Goal: Task Accomplishment & Management: Manage account settings

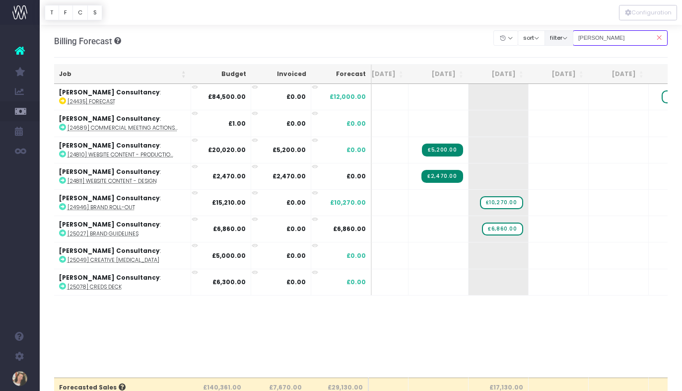
drag, startPoint x: 617, startPoint y: 39, endPoint x: 572, endPoint y: 36, distance: 44.8
click at [571, 37] on div "Clear Filters Hide Aug 2025 Sep 2025 Oct 2025 Nov 2025 Dec 2025 Jan 2026 Feb 20…" at bounding box center [581, 38] width 174 height 20
type input "talk talk"
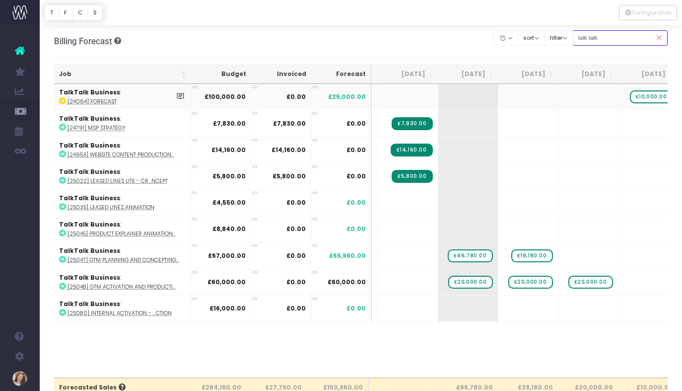
scroll to position [0, 47]
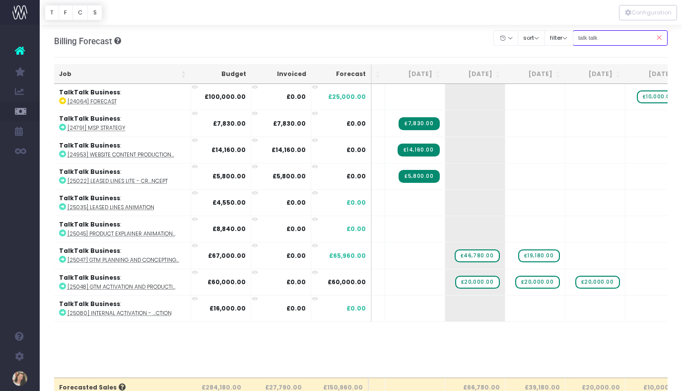
drag, startPoint x: 617, startPoint y: 39, endPoint x: 590, endPoint y: 38, distance: 26.8
click at [590, 38] on input "talk talk" at bounding box center [620, 37] width 95 height 15
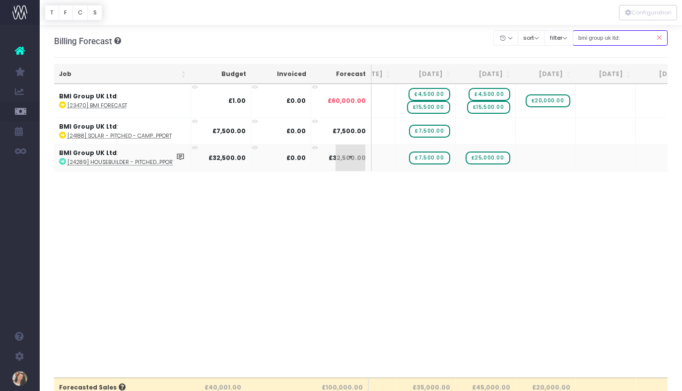
scroll to position [0, 0]
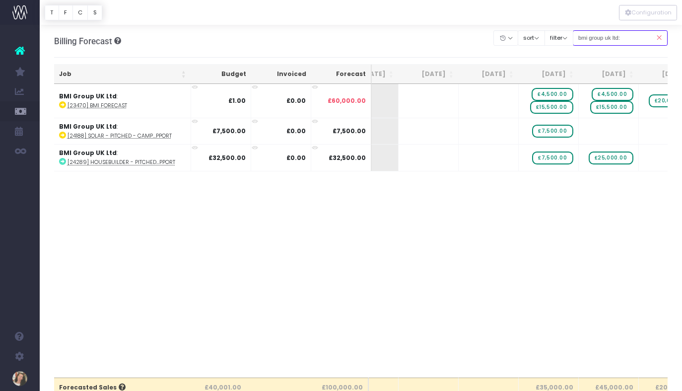
type input "bmi group uk ltd:"
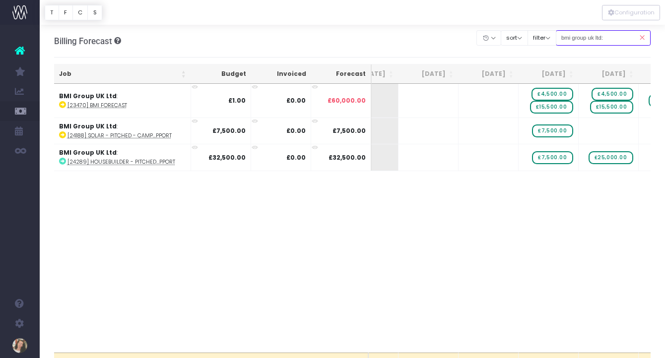
scroll to position [0, 154]
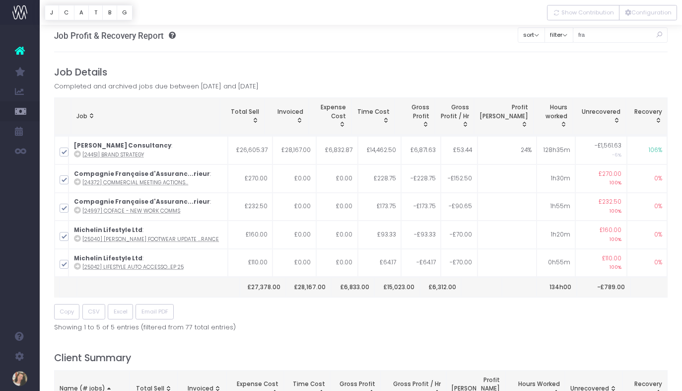
drag, startPoint x: 603, startPoint y: 39, endPoint x: 587, endPoint y: 39, distance: 15.9
click at [586, 39] on input "fra" at bounding box center [620, 34] width 95 height 15
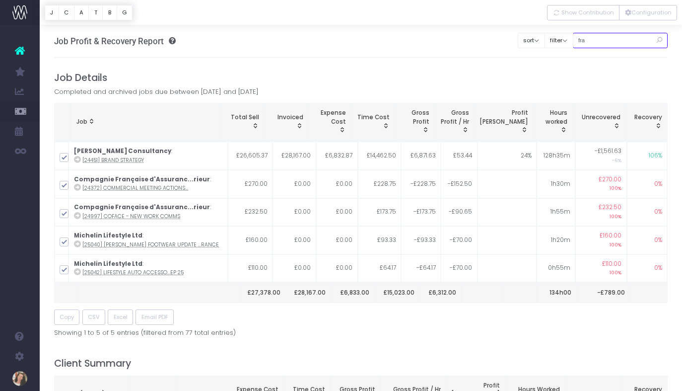
drag, startPoint x: 603, startPoint y: 41, endPoint x: 585, endPoint y: 40, distance: 17.4
click at [585, 40] on input "fra" at bounding box center [620, 40] width 95 height 15
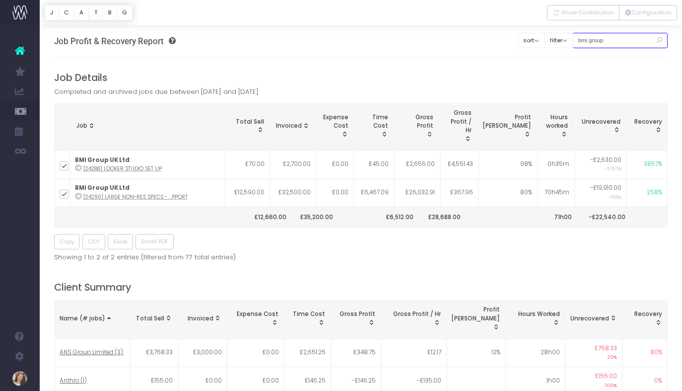
drag, startPoint x: 635, startPoint y: 41, endPoint x: 591, endPoint y: 41, distance: 44.7
click at [591, 41] on input "bmi group" at bounding box center [620, 40] width 95 height 15
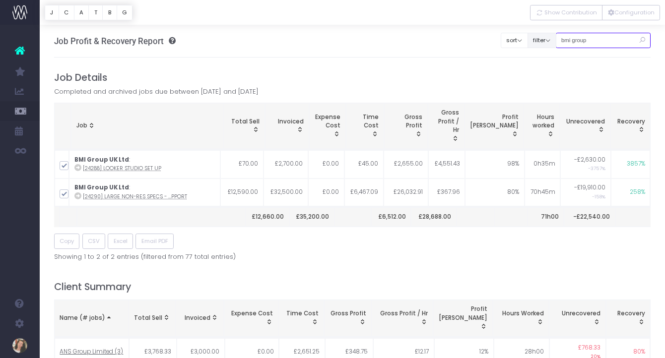
drag, startPoint x: 611, startPoint y: 37, endPoint x: 564, endPoint y: 39, distance: 46.7
click at [564, 39] on div "Clear Filters sort Sort by Job Name Desc Sort by Client Name Asc filter By Acco…" at bounding box center [576, 37] width 150 height 25
type input "h"
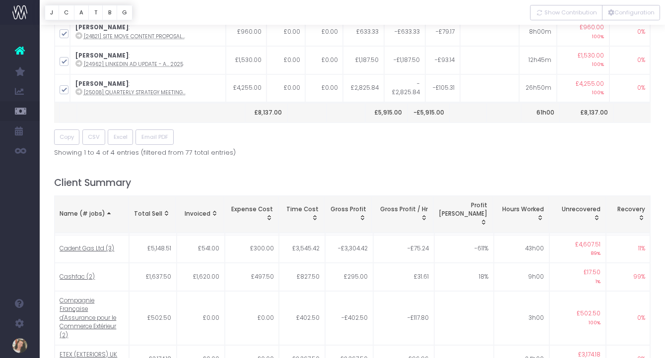
scroll to position [85, 0]
click at [100, 211] on div "Name (# jobs)" at bounding box center [92, 214] width 64 height 9
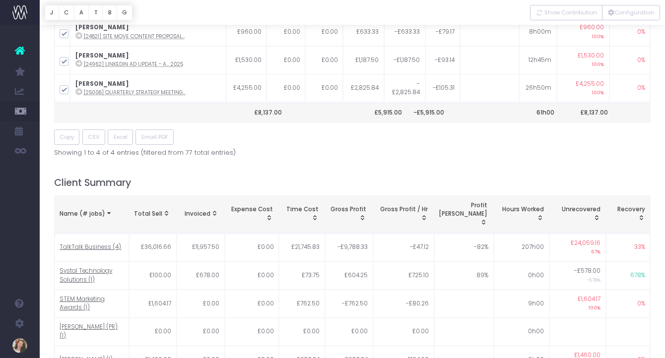
scroll to position [0, 0]
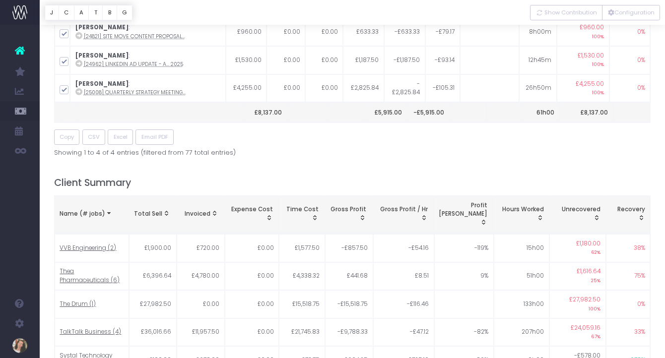
click at [100, 211] on div "Name (# jobs)" at bounding box center [92, 214] width 64 height 9
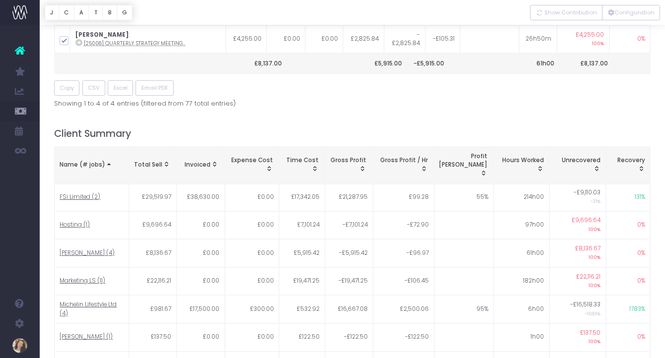
scroll to position [209, 0]
click at [88, 250] on span "JELD-WEN (4)" at bounding box center [87, 254] width 55 height 9
type input ""JELD-WEN""
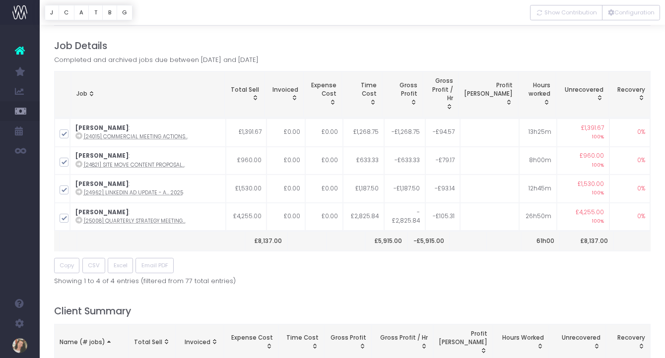
scroll to position [0, 0]
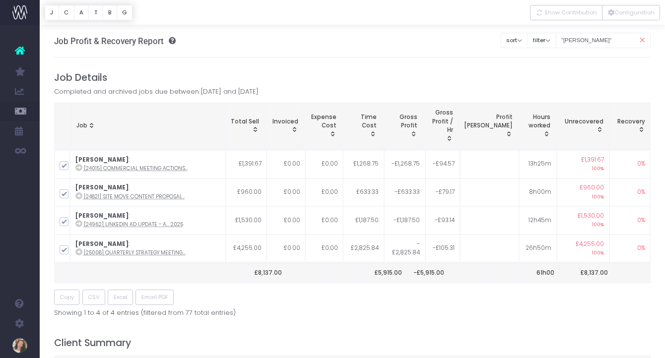
click at [624, 21] on div at bounding box center [353, 12] width 626 height 25
click at [627, 15] on button "Configuration" at bounding box center [631, 12] width 58 height 15
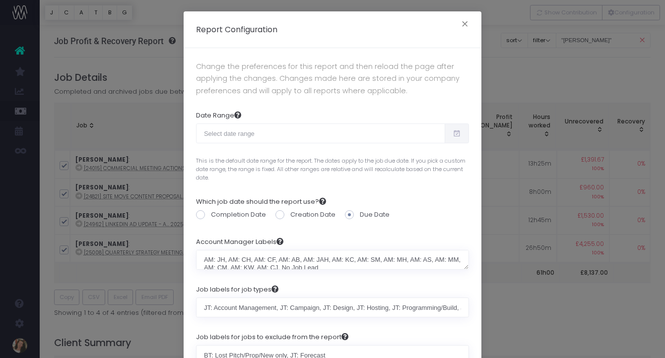
click at [641, 44] on div "Report Configuration × Change the preferences for this report and then reload t…" at bounding box center [332, 179] width 665 height 358
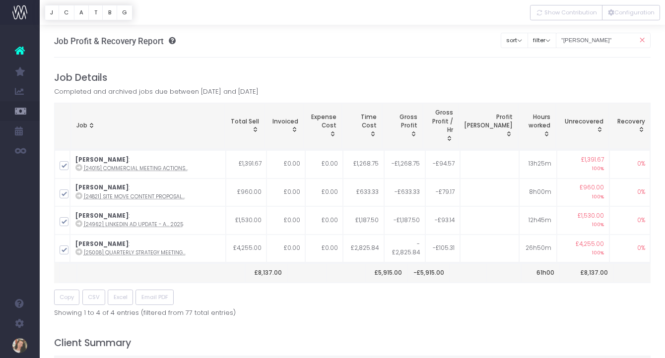
click at [641, 44] on icon at bounding box center [641, 40] width 17 height 20
click at [633, 17] on button "Configuration" at bounding box center [631, 12] width 58 height 15
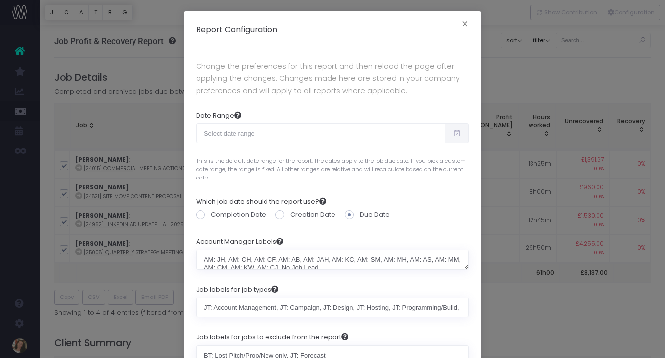
click at [458, 134] on icon at bounding box center [457, 134] width 8 height 0
type input "09-02-2025"
type input "[DATE]"
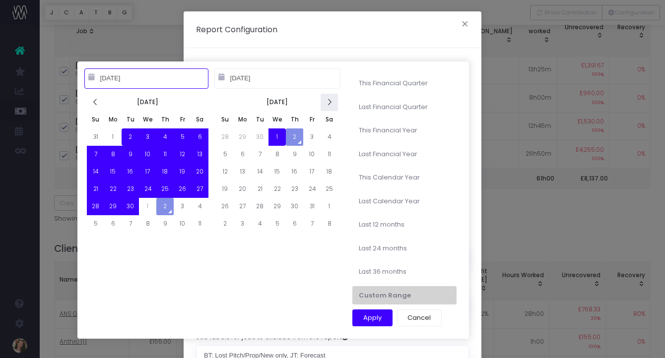
scroll to position [102, 0]
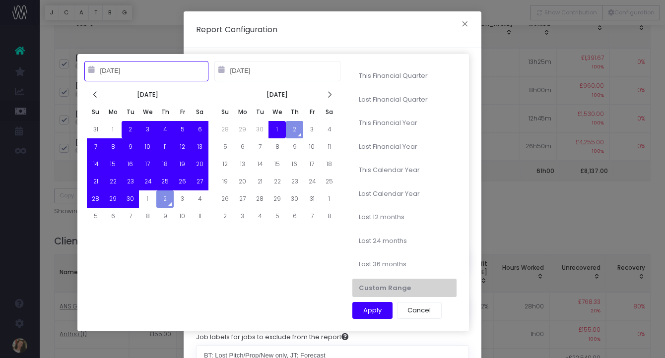
click at [144, 73] on input "09-02-2025" at bounding box center [146, 71] width 124 height 20
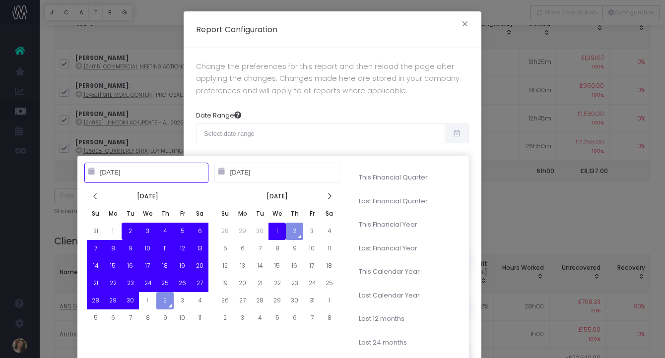
drag, startPoint x: 149, startPoint y: 172, endPoint x: 94, endPoint y: 172, distance: 55.1
click at [94, 172] on div "09-02-2025" at bounding box center [149, 173] width 130 height 20
drag, startPoint x: 137, startPoint y: 172, endPoint x: 107, endPoint y: 172, distance: 29.3
click at [107, 172] on input "09-02-2025" at bounding box center [146, 173] width 124 height 20
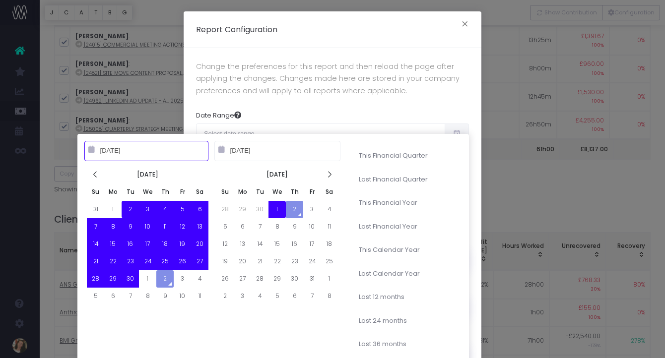
scroll to position [130, 0]
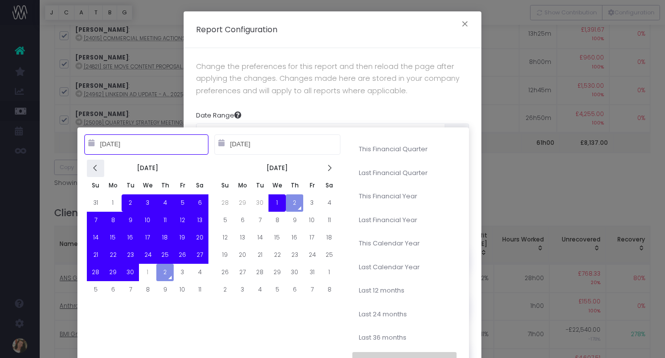
click at [95, 169] on icon at bounding box center [95, 168] width 8 height 8
click at [95, 154] on input "09-02-2025" at bounding box center [146, 145] width 124 height 20
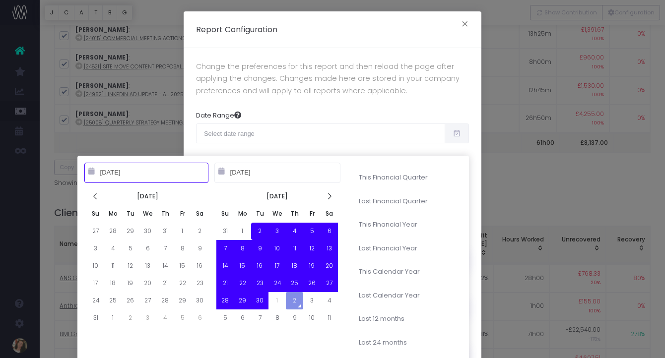
click at [95, 169] on input "09-02-2025" at bounding box center [146, 173] width 124 height 20
click at [131, 174] on input "09-02-2025" at bounding box center [146, 173] width 124 height 20
click at [130, 171] on input "09-02-2025" at bounding box center [146, 173] width 124 height 20
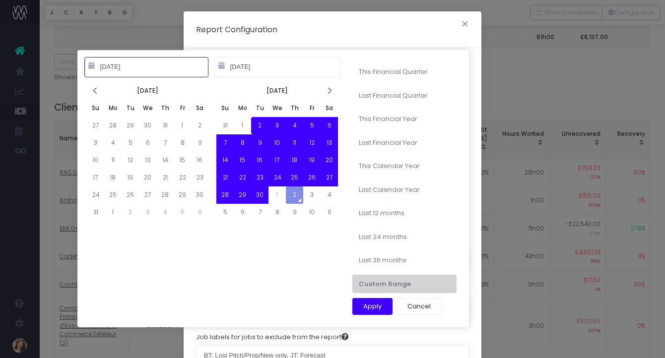
scroll to position [234, 0]
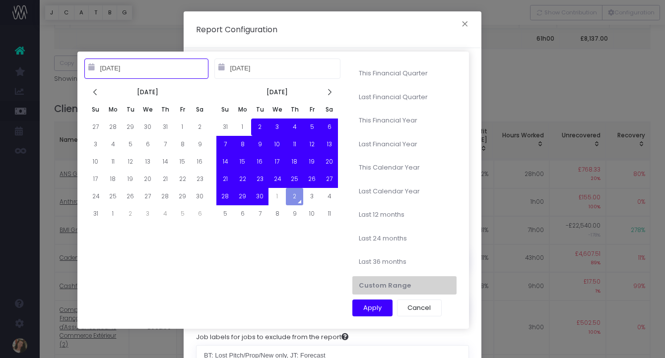
click at [123, 72] on input "09-02-2025" at bounding box center [146, 69] width 124 height 20
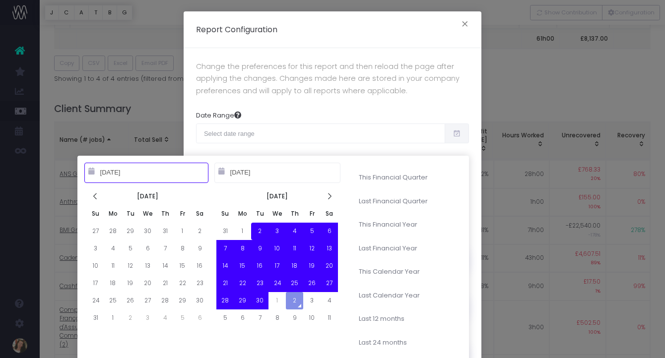
scroll to position [281, 0]
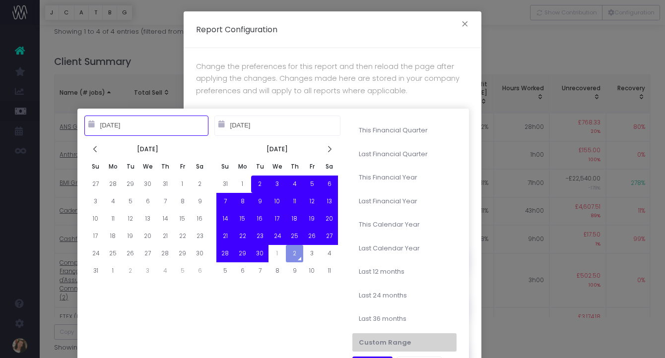
click at [135, 129] on input "09-02-2025" at bounding box center [146, 126] width 124 height 20
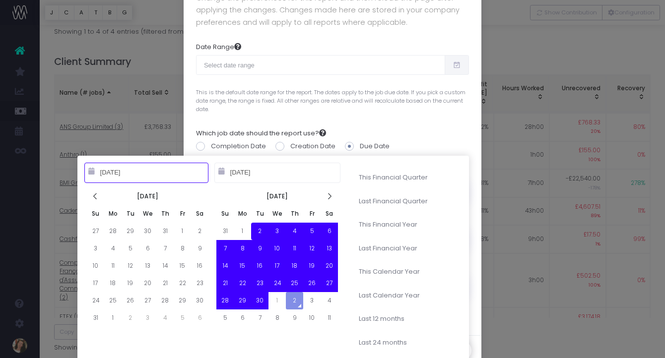
scroll to position [90, 0]
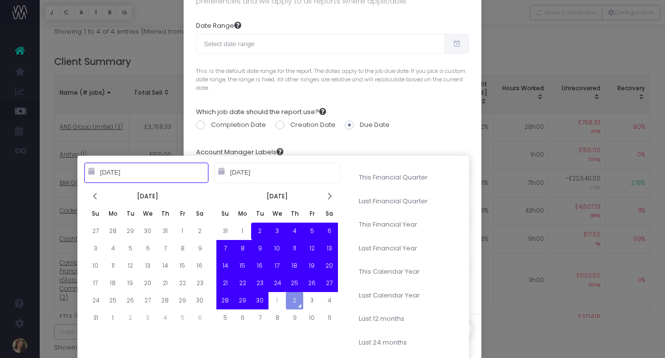
click at [132, 176] on input "09-02-2025" at bounding box center [146, 173] width 124 height 20
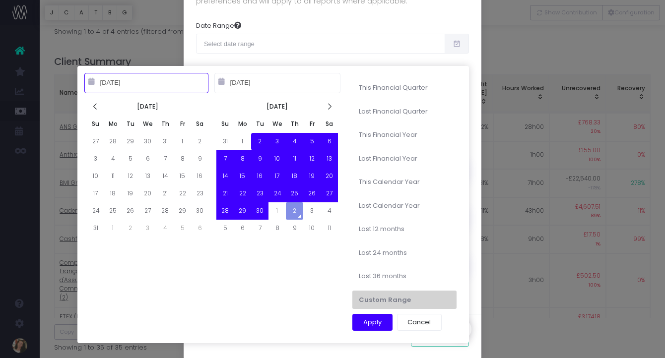
click at [133, 85] on input "09-02-2025" at bounding box center [146, 83] width 124 height 20
click at [93, 106] on icon at bounding box center [95, 107] width 8 height 8
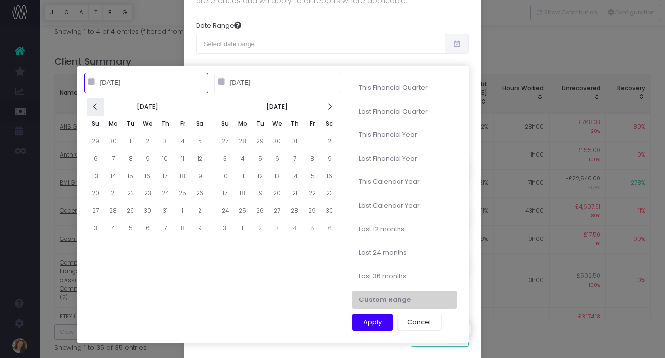
click at [95, 107] on icon at bounding box center [95, 107] width 8 height 8
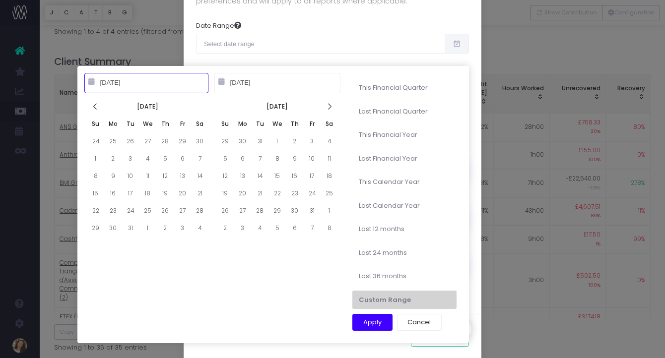
click at [95, 107] on icon at bounding box center [95, 107] width 8 height 8
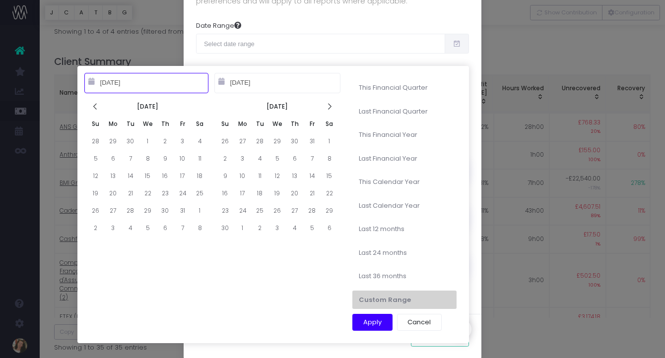
click at [95, 107] on icon at bounding box center [95, 107] width 8 height 8
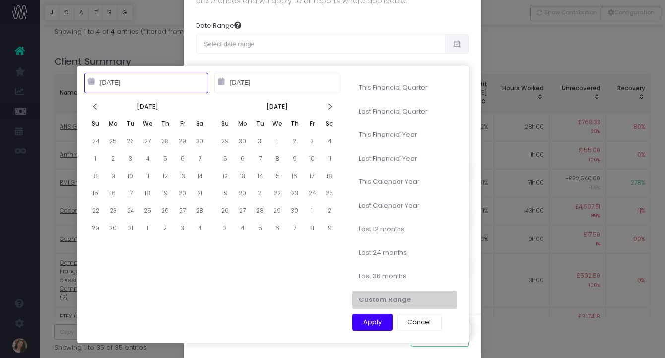
click at [95, 107] on icon at bounding box center [95, 107] width 8 height 8
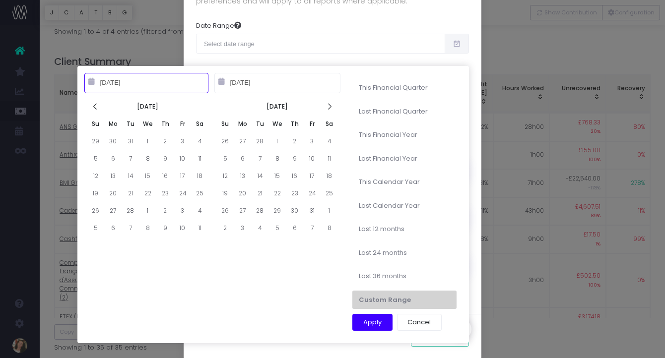
click at [95, 107] on icon at bounding box center [95, 107] width 8 height 8
click at [329, 107] on icon at bounding box center [329, 107] width 8 height 8
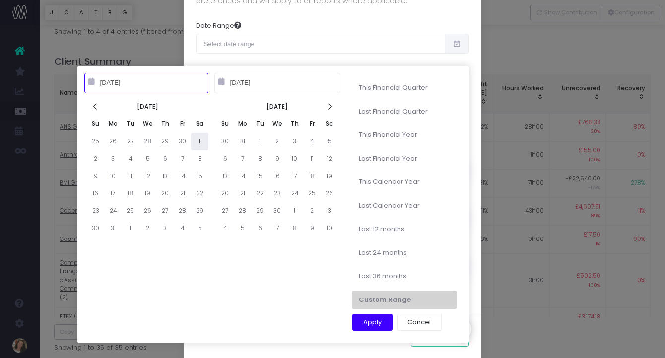
type input "10-01-2022"
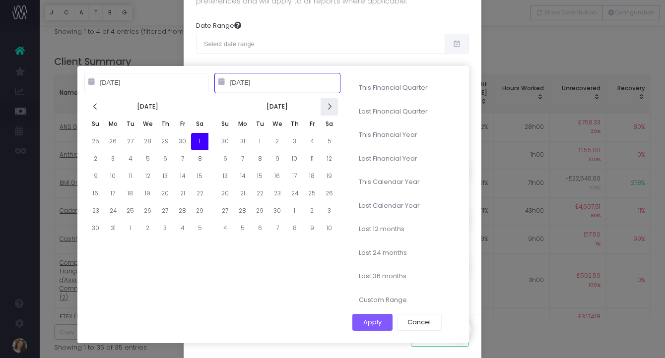
click at [332, 108] on icon at bounding box center [329, 107] width 8 height 8
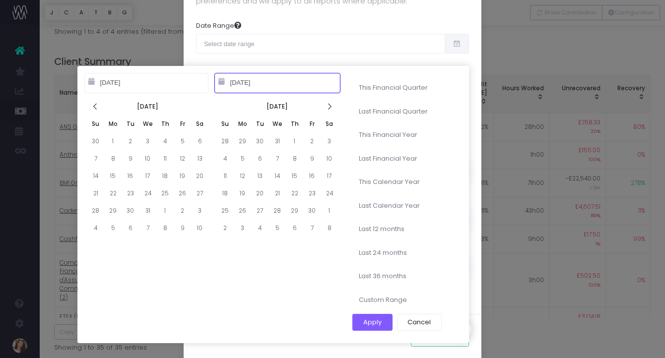
click at [332, 108] on icon at bounding box center [329, 107] width 8 height 8
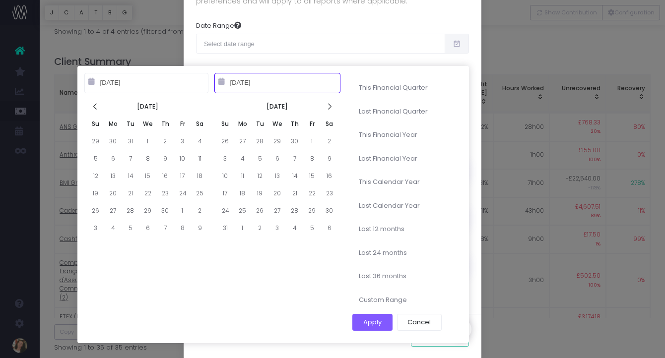
click at [332, 108] on icon at bounding box center [329, 107] width 8 height 8
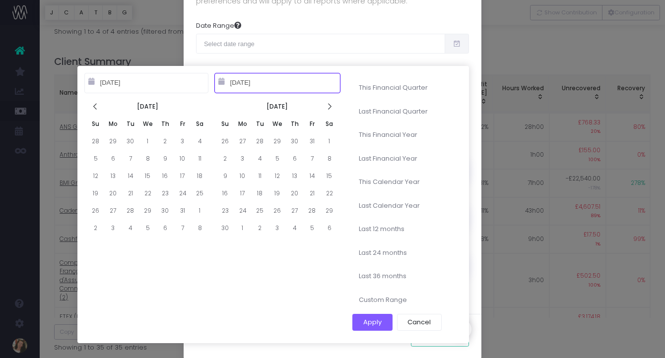
click at [332, 108] on icon at bounding box center [329, 107] width 8 height 8
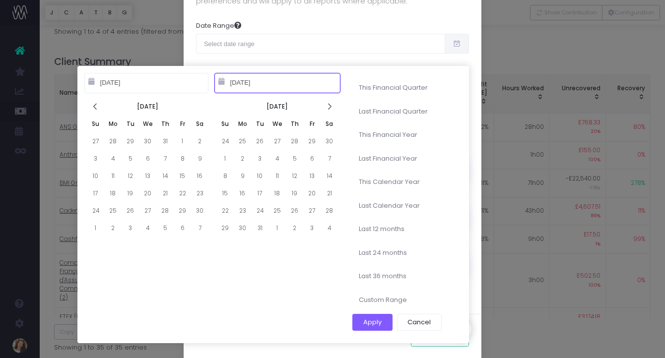
click at [332, 108] on icon at bounding box center [329, 107] width 8 height 8
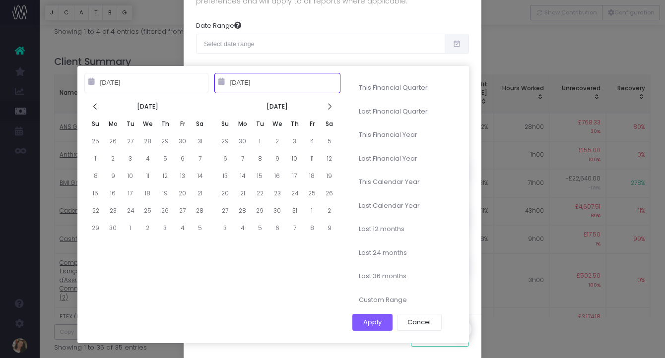
click at [332, 108] on icon at bounding box center [329, 107] width 8 height 8
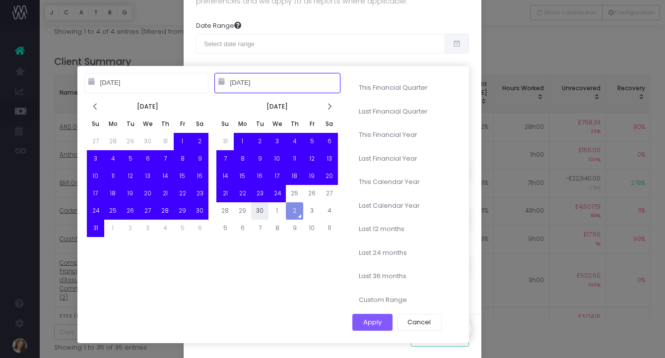
type input "09-30-2025"
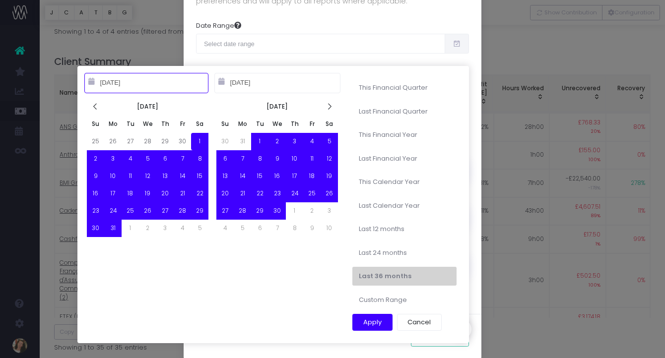
type input "10-01-2022"
click at [377, 323] on button "Apply" at bounding box center [372, 322] width 40 height 17
type input "Oct 1st 2022 – Sep 30th 2025"
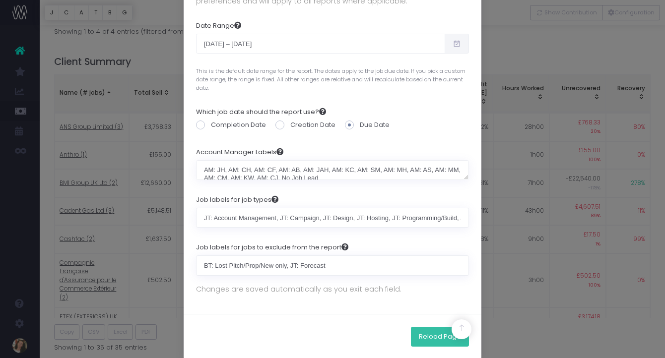
click at [435, 340] on button "Reload Page" at bounding box center [440, 337] width 58 height 20
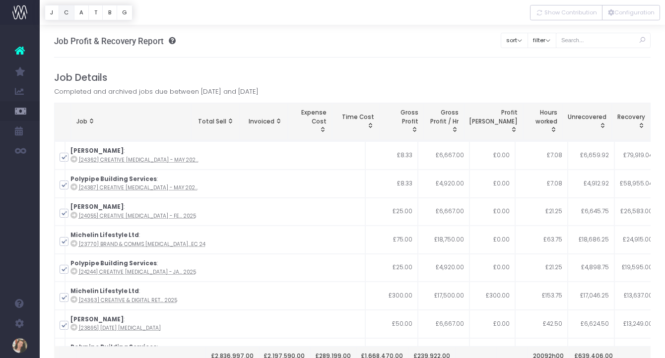
scroll to position [691, 0]
click at [634, 15] on button "Configuration" at bounding box center [631, 12] width 58 height 15
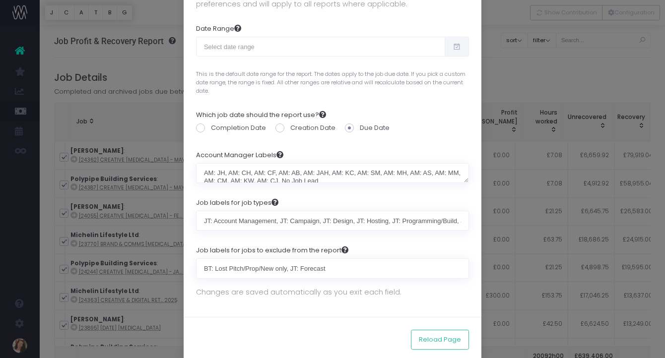
scroll to position [102, 0]
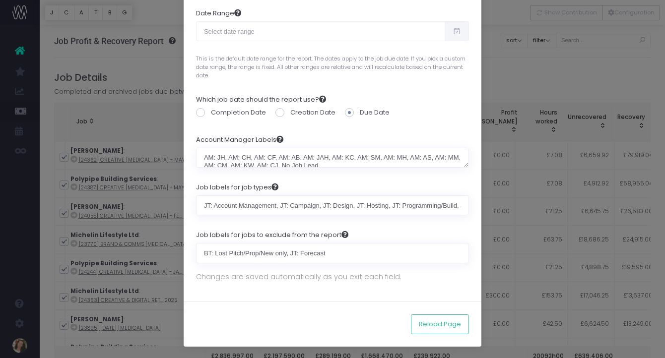
click at [518, 74] on div "Report Configuration × Change the preferences for this report and then reload t…" at bounding box center [332, 179] width 665 height 358
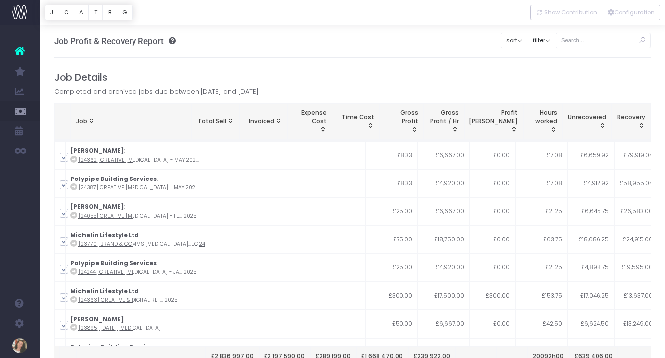
drag, startPoint x: 257, startPoint y: 86, endPoint x: 300, endPoint y: 86, distance: 42.7
click at [259, 87] on span "Completed and archived jobs due between [DATE] and [DATE]" at bounding box center [156, 92] width 205 height 10
click at [78, 12] on button "A" at bounding box center [81, 12] width 15 height 15
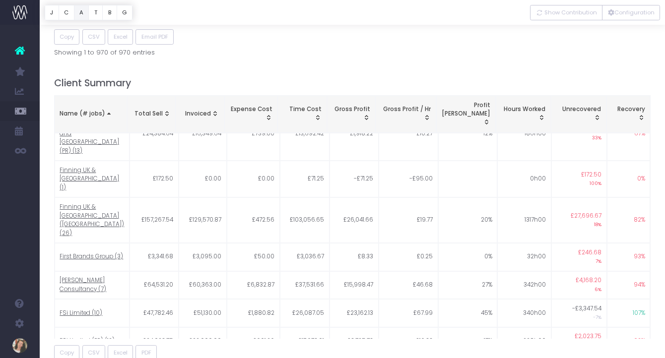
scroll to position [347, 0]
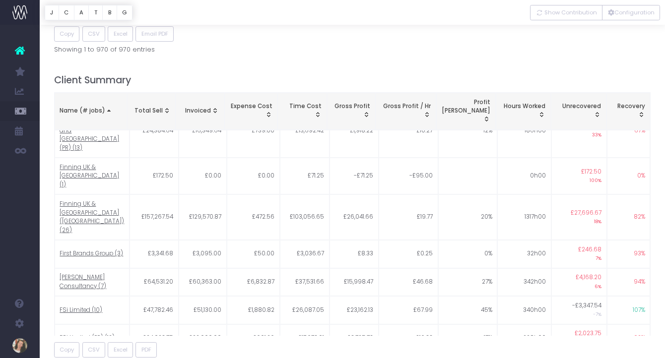
click at [106, 107] on span "Name (# jobs): activate to sort column descending" at bounding box center [109, 111] width 8 height 8
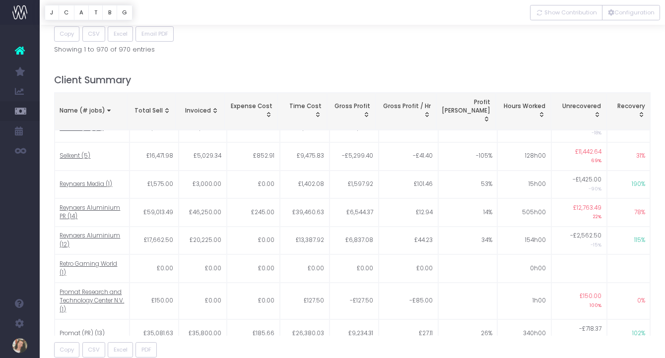
scroll to position [0, 0]
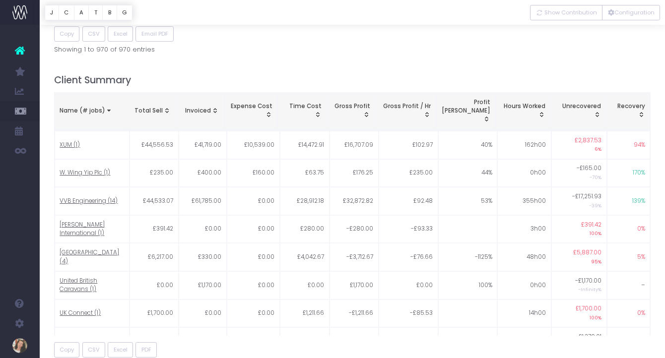
click at [105, 107] on span "Name (# jobs): activate to sort column ascending" at bounding box center [109, 111] width 8 height 8
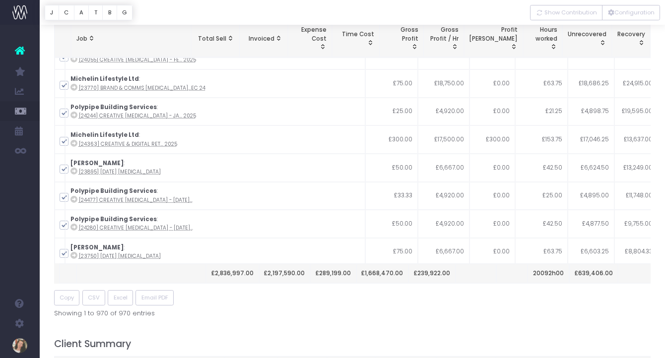
scroll to position [72, 0]
click at [80, 12] on button "A" at bounding box center [81, 12] width 15 height 15
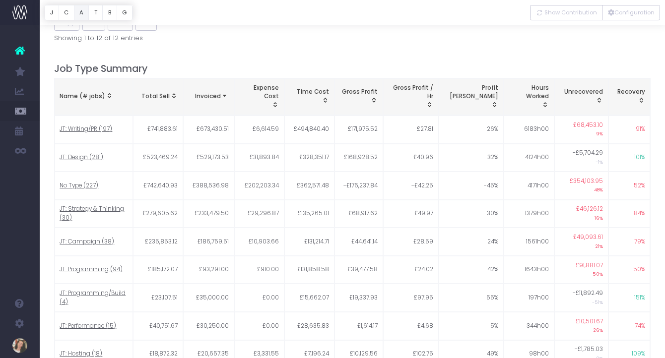
scroll to position [1153, 0]
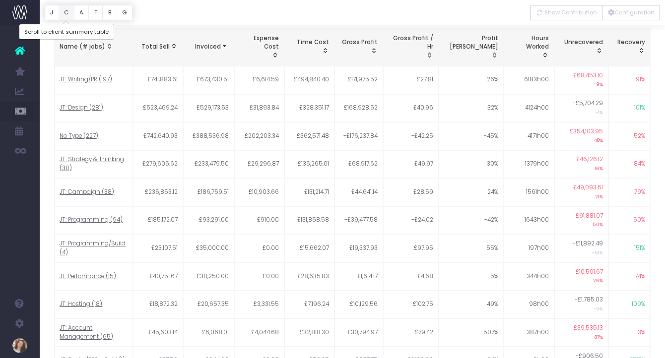
click at [68, 14] on button "C" at bounding box center [67, 12] width 16 height 15
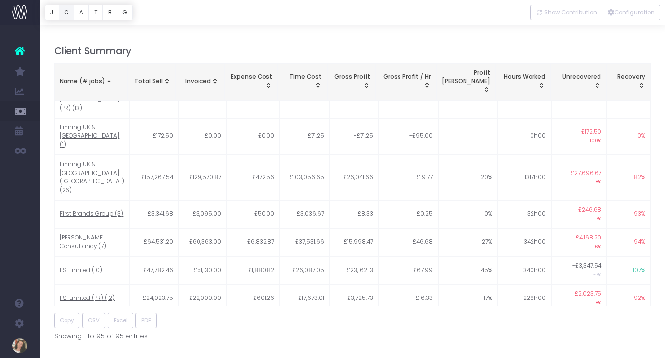
scroll to position [0, 0]
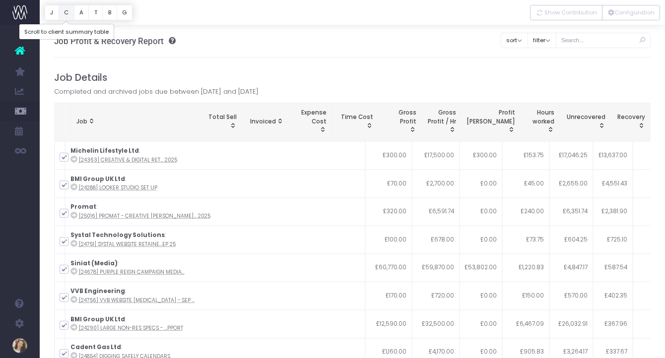
click at [66, 14] on button "C" at bounding box center [67, 12] width 16 height 15
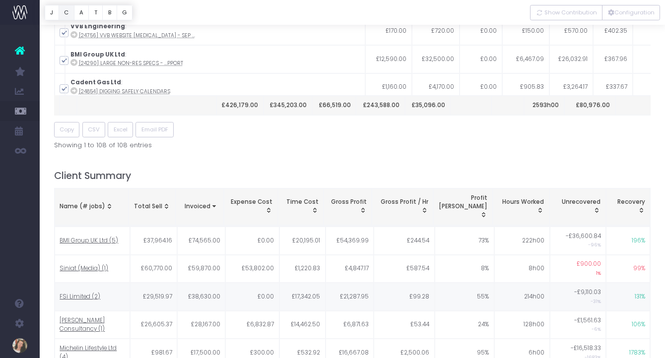
scroll to position [390, 0]
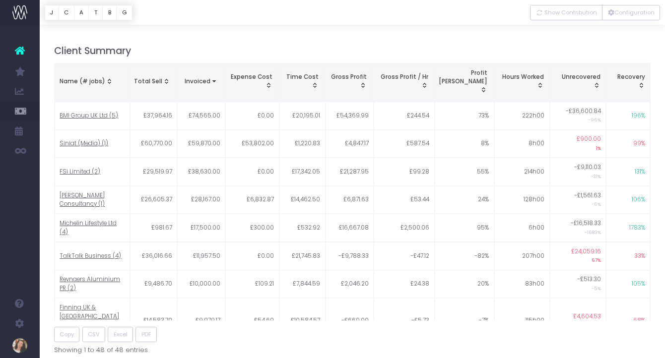
click at [94, 71] on th "Name (# jobs)" at bounding box center [92, 82] width 74 height 37
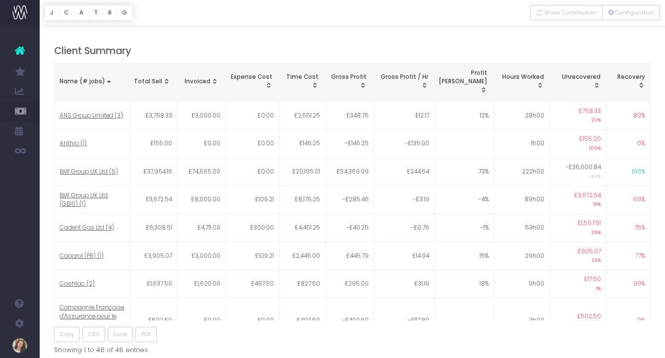
scroll to position [0, 0]
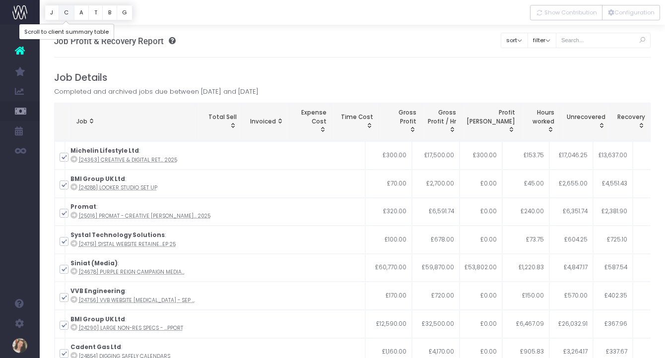
click at [68, 11] on button "C" at bounding box center [67, 12] width 16 height 15
click at [593, 40] on input "text" at bounding box center [603, 40] width 95 height 15
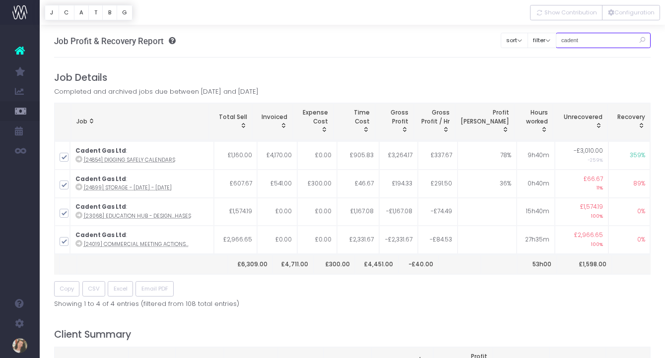
drag, startPoint x: 603, startPoint y: 39, endPoint x: 579, endPoint y: 39, distance: 23.8
click at [579, 39] on input "cadent" at bounding box center [603, 40] width 95 height 15
type input "c"
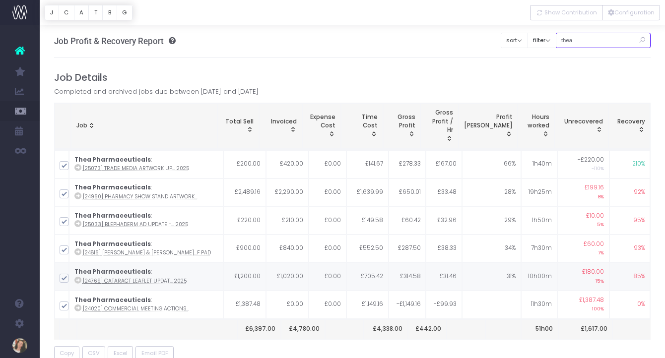
type input "thea"
click at [65, 302] on span at bounding box center [64, 306] width 9 height 9
click at [74, 301] on input "checkbox" at bounding box center [77, 304] width 6 height 6
checkbox input "false"
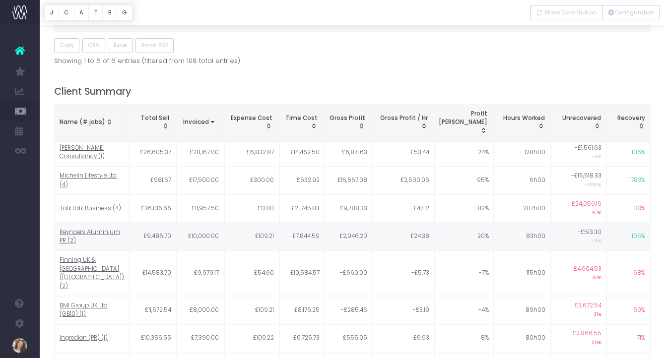
scroll to position [74, 0]
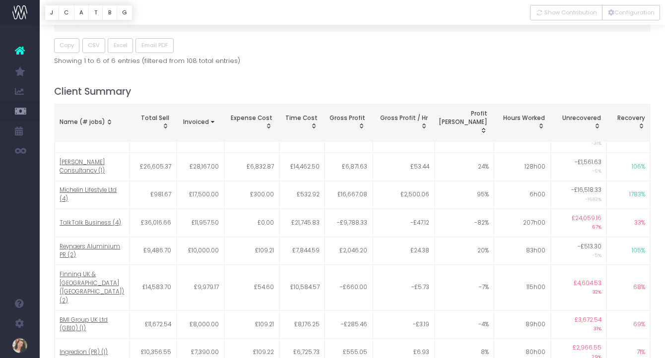
click at [91, 118] on div "Name (# jobs)" at bounding box center [91, 122] width 63 height 9
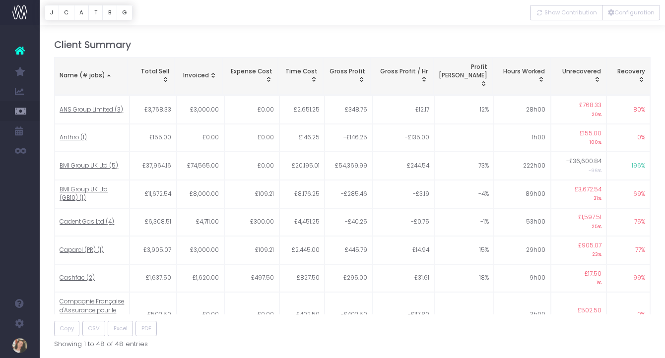
scroll to position [0, 0]
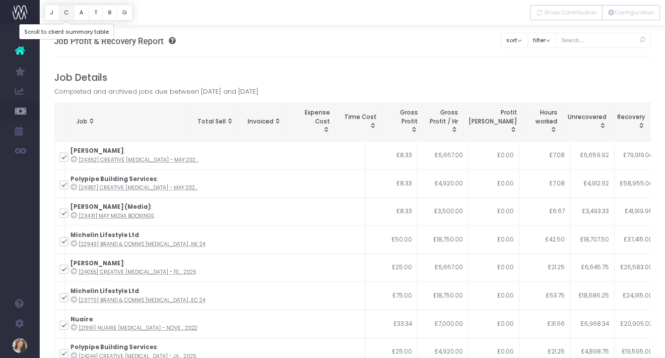
click at [68, 10] on button "C" at bounding box center [67, 12] width 16 height 15
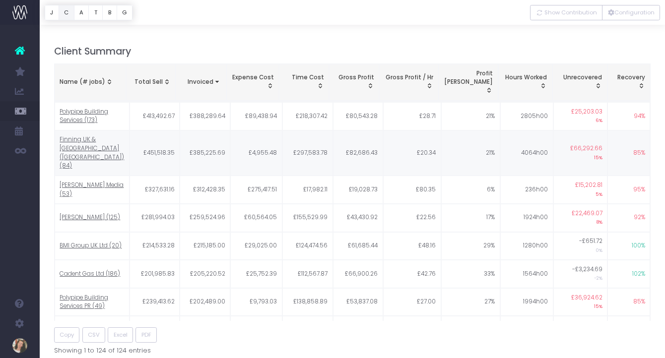
scroll to position [390, 0]
click at [87, 79] on div "Name (# jobs)" at bounding box center [90, 81] width 61 height 9
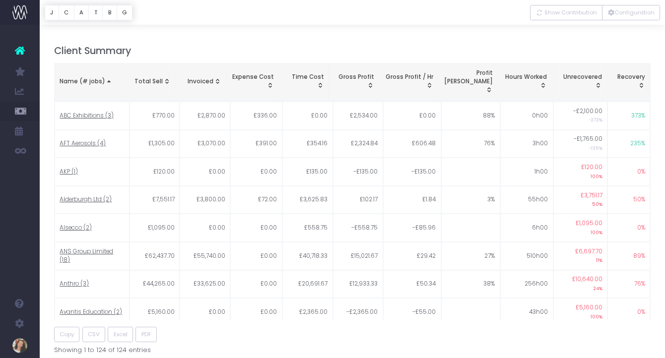
click at [87, 79] on div "Name (# jobs)" at bounding box center [90, 81] width 61 height 9
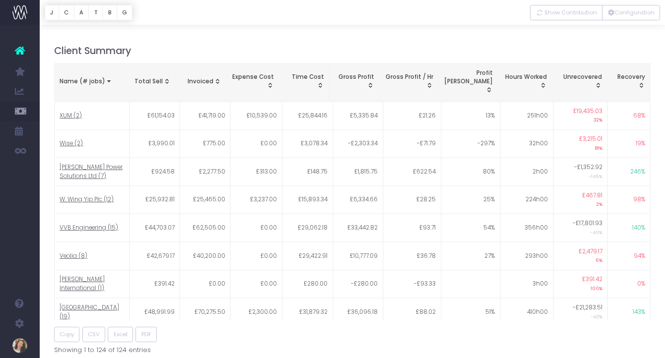
click at [87, 79] on div "Name (# jobs)" at bounding box center [90, 81] width 61 height 9
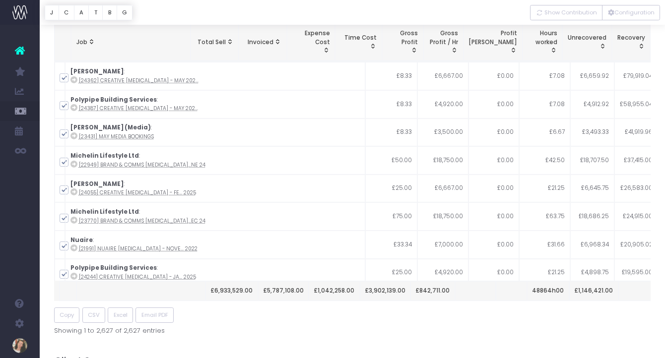
scroll to position [0, 0]
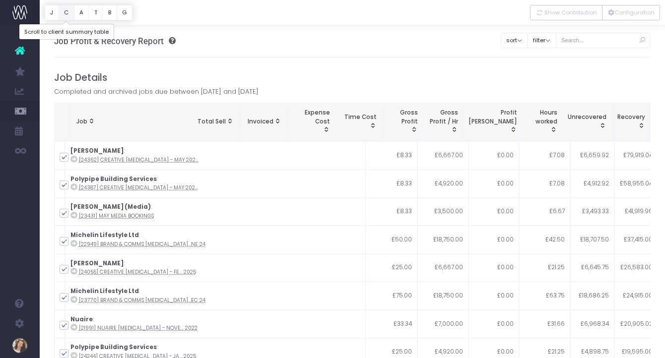
click at [66, 12] on button "C" at bounding box center [67, 12] width 16 height 15
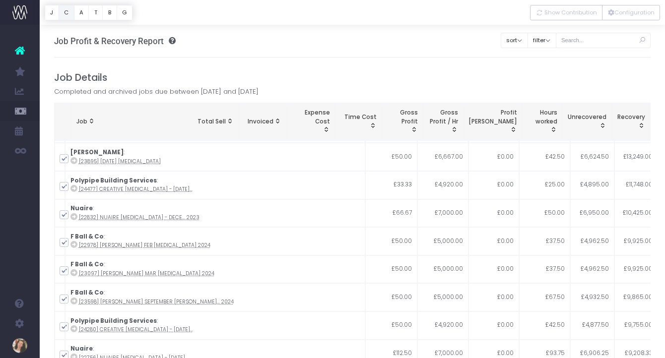
scroll to position [297, 0]
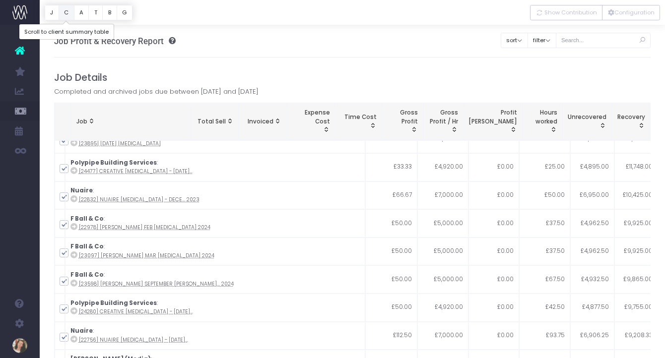
click at [70, 11] on button "C" at bounding box center [67, 12] width 16 height 15
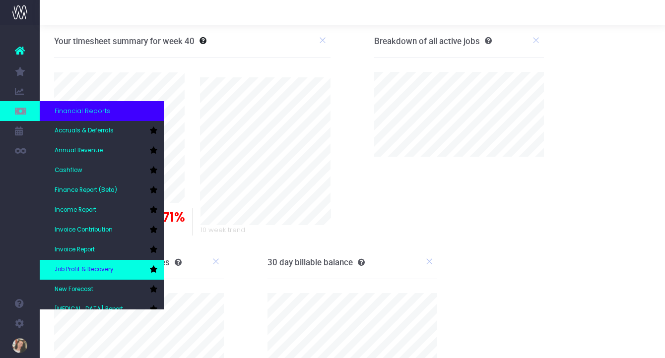
click at [119, 265] on link "Job Profit & Recovery" at bounding box center [102, 270] width 124 height 20
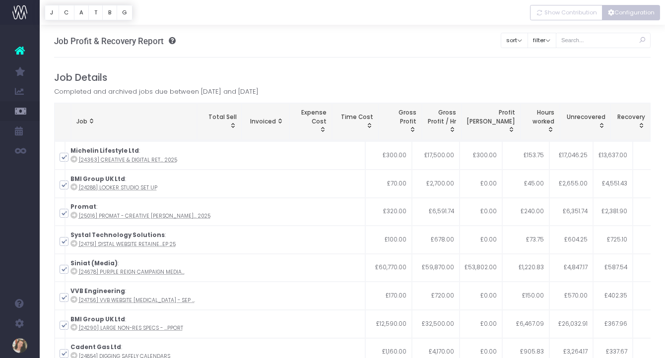
click at [632, 13] on button "Configuration" at bounding box center [631, 12] width 58 height 15
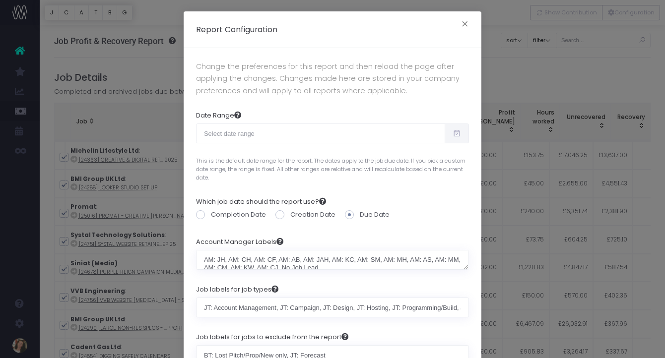
click at [453, 134] on icon at bounding box center [457, 134] width 8 height 0
type input "[DATE]"
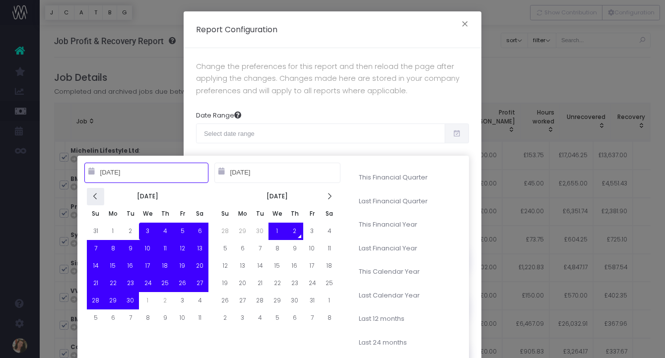
click at [98, 193] on icon at bounding box center [95, 197] width 8 height 8
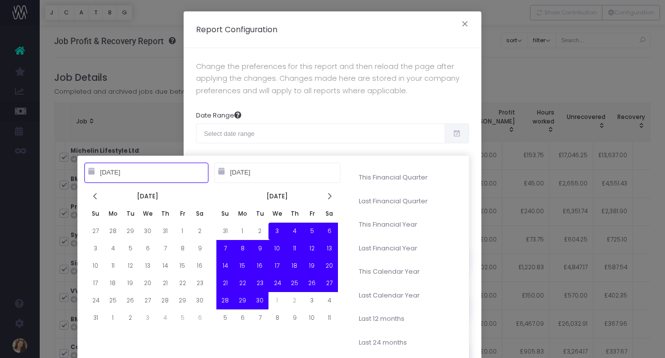
click at [98, 193] on icon at bounding box center [95, 197] width 8 height 8
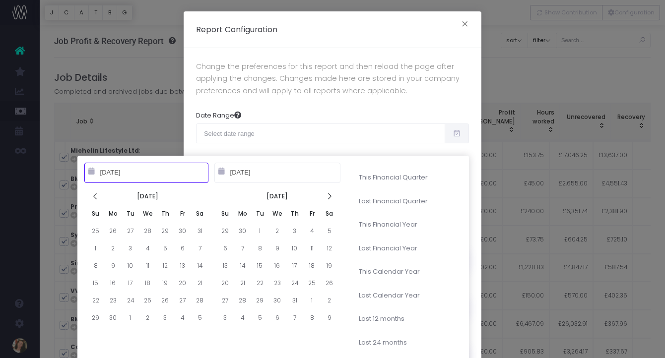
click at [98, 193] on icon at bounding box center [95, 197] width 8 height 8
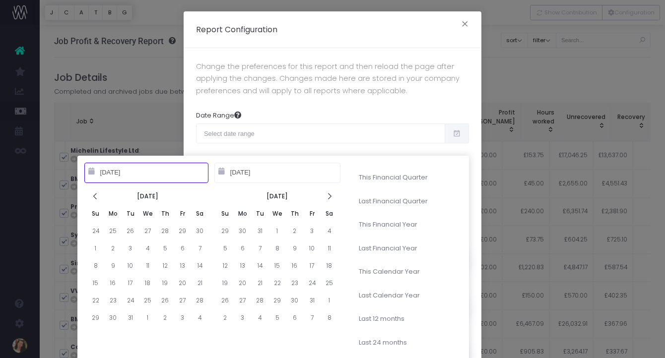
click at [98, 193] on icon at bounding box center [95, 197] width 8 height 8
type input "[DATE]"
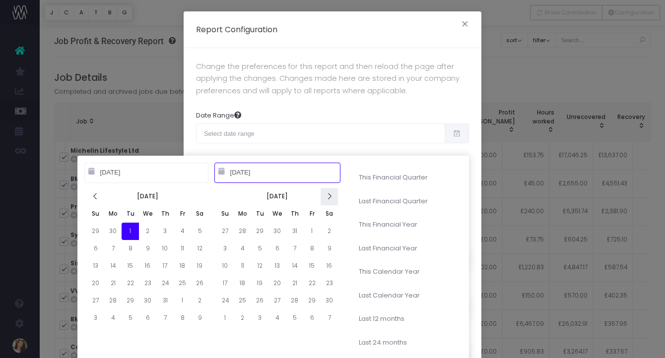
click at [329, 198] on icon at bounding box center [329, 197] width 8 height 8
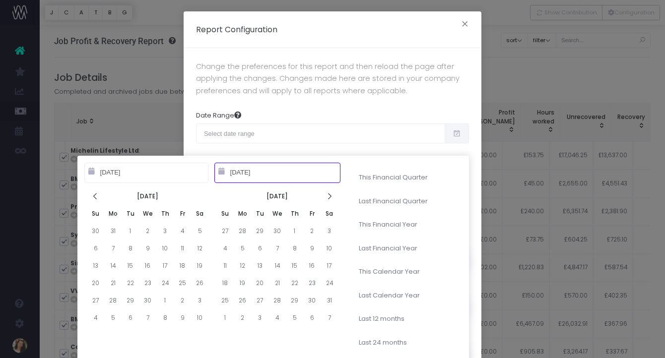
click at [329, 198] on icon at bounding box center [329, 197] width 8 height 8
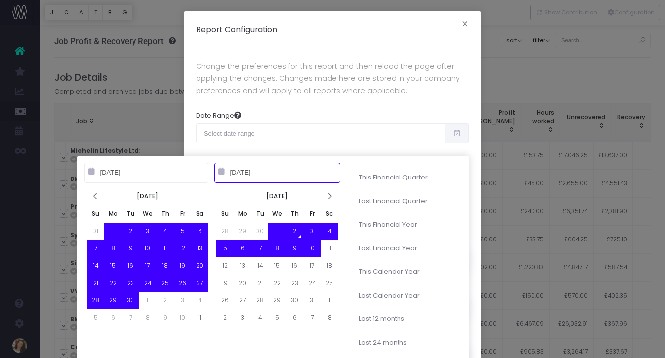
type input "[DATE]"
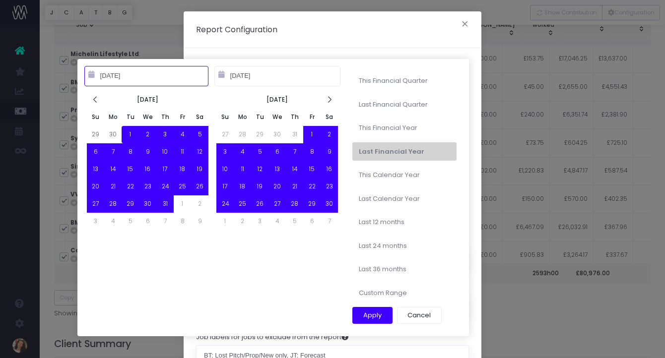
scroll to position [103, 0]
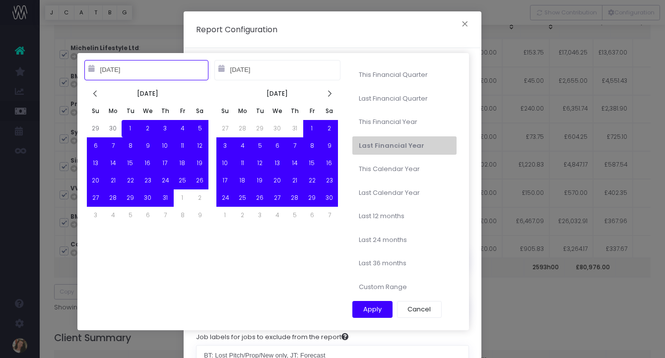
type input "[DATE]"
click at [380, 310] on button "Apply" at bounding box center [372, 309] width 40 height 17
type input "[DATE] – [DATE]"
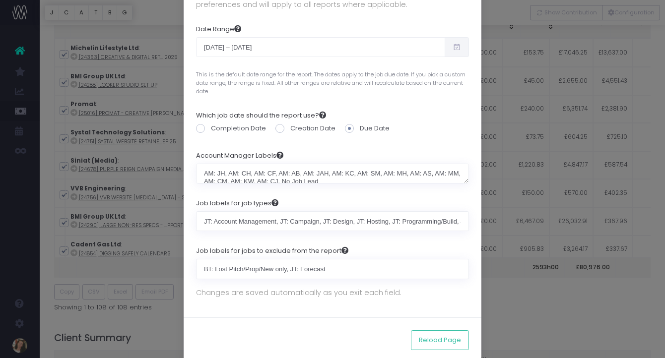
scroll to position [102, 0]
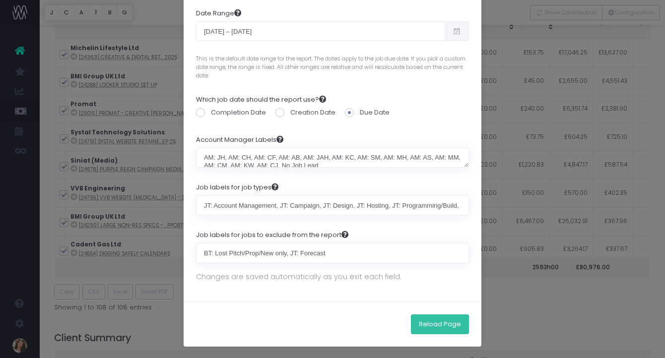
click at [447, 324] on button "Reload Page" at bounding box center [440, 325] width 58 height 20
